Goal: Task Accomplishment & Management: Complete application form

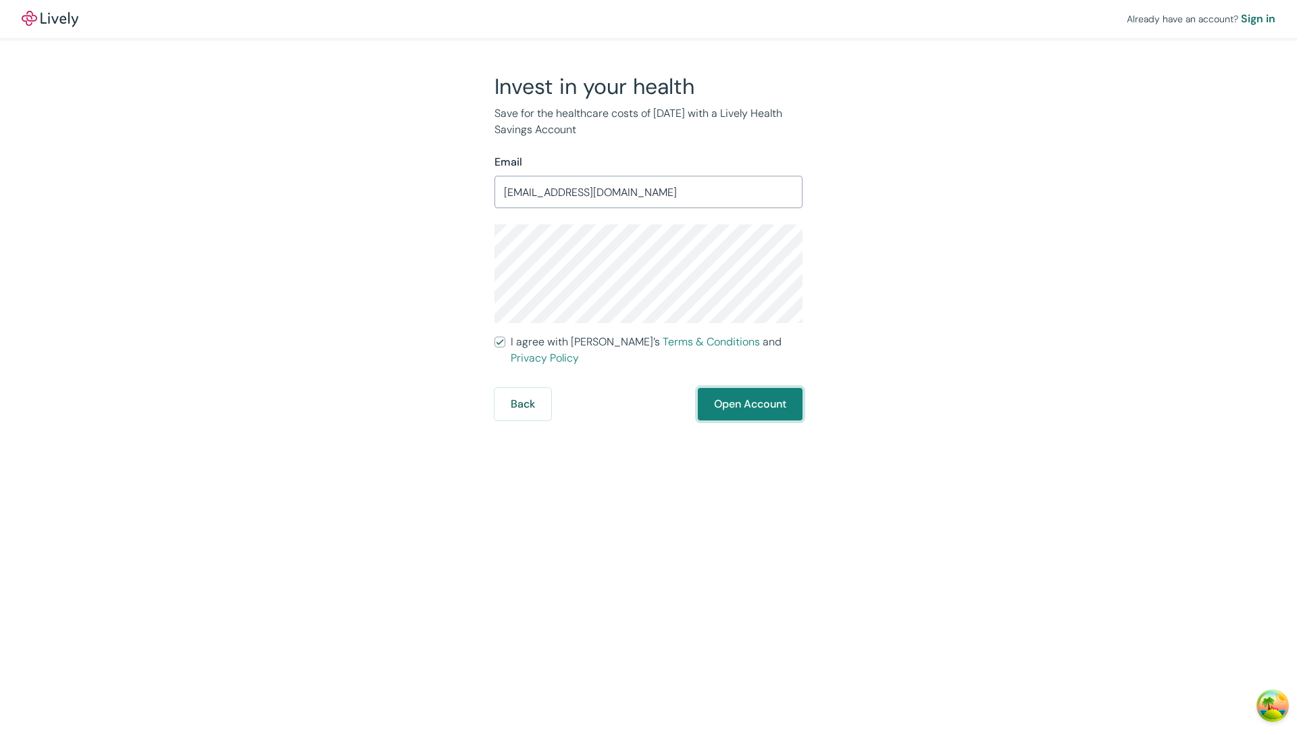
click at [749, 388] on button "Open Account" at bounding box center [750, 404] width 105 height 32
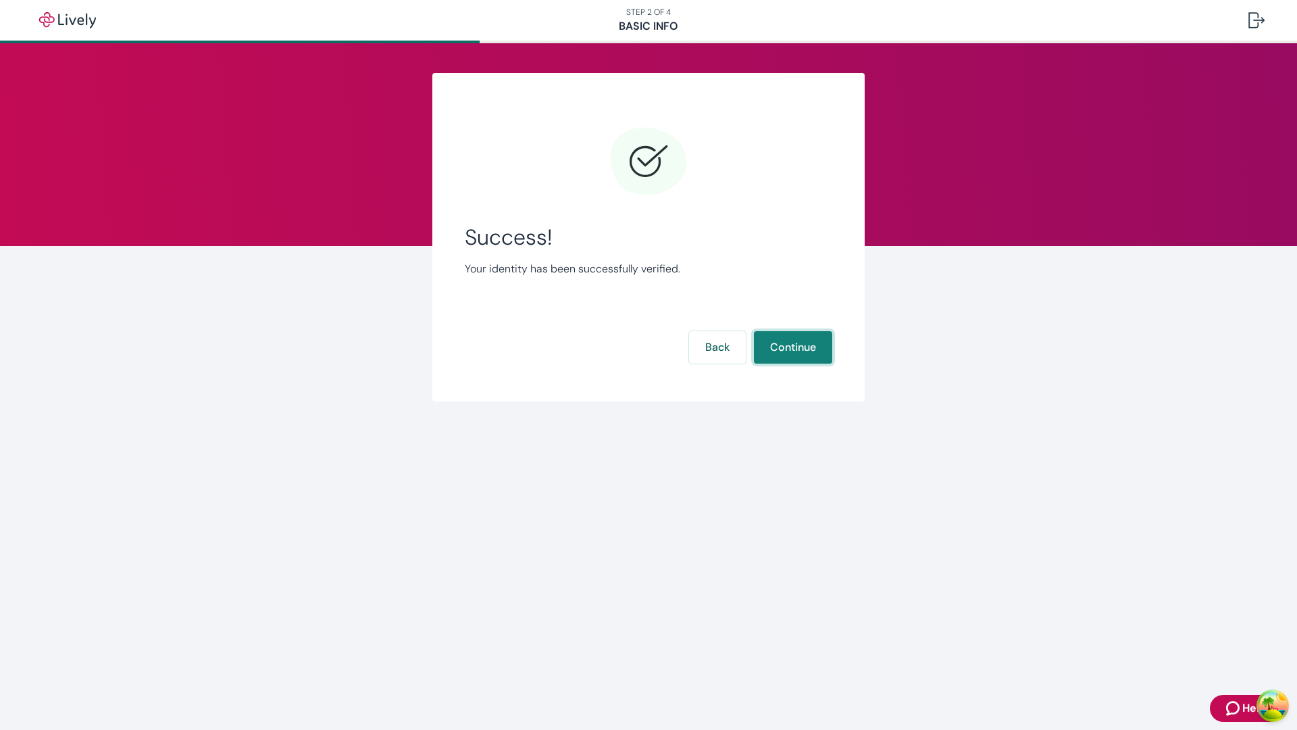
click at [793, 347] on button "Continue" at bounding box center [793, 347] width 78 height 32
